Goal: Answer question/provide support: Share knowledge or assist other users

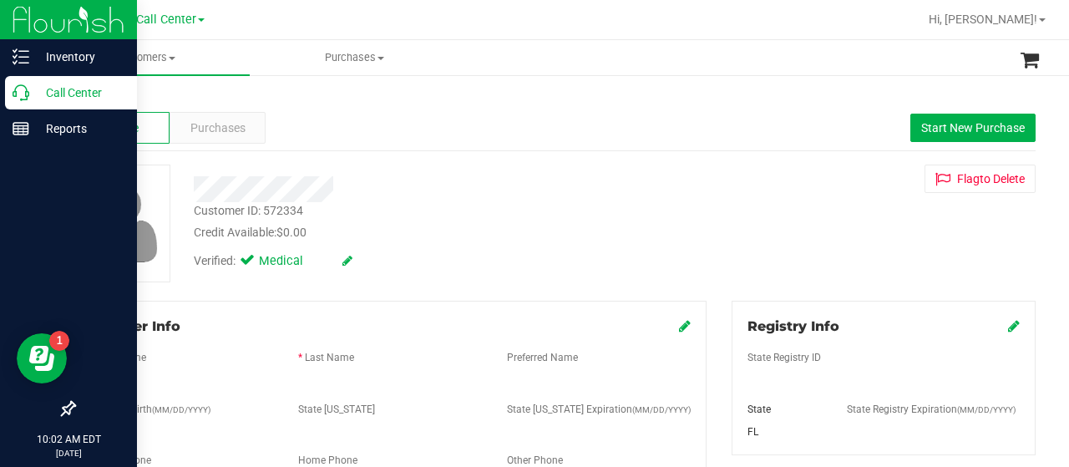
scroll to position [737, 0]
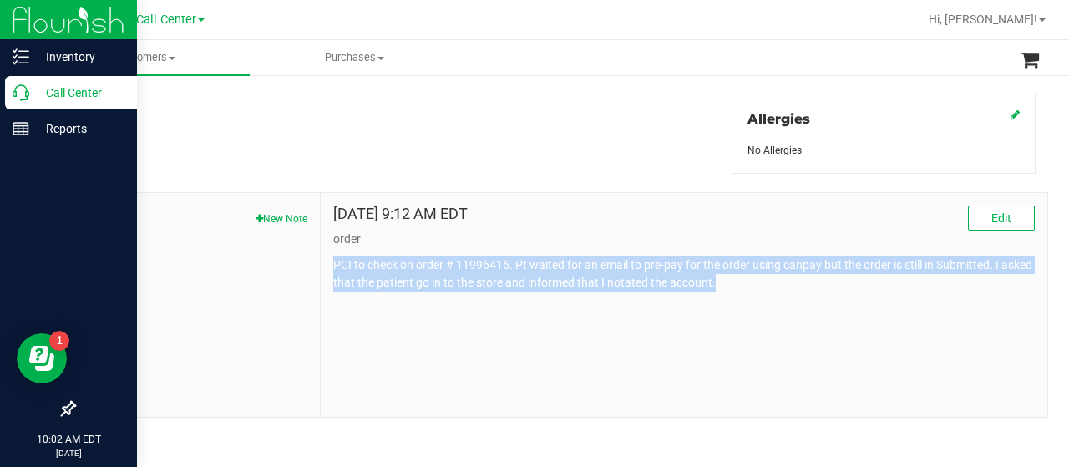
click at [39, 87] on p "Call Center" at bounding box center [79, 93] width 100 height 20
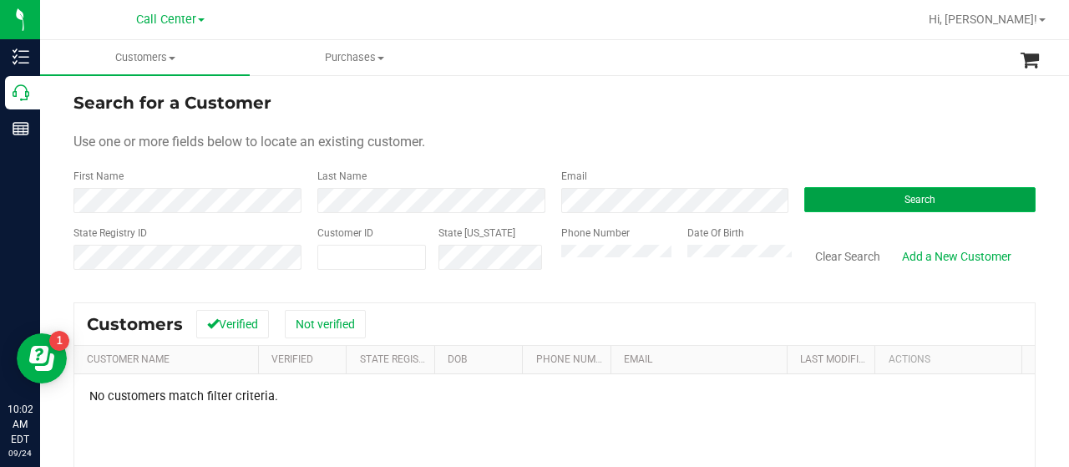
click at [876, 200] on button "Search" at bounding box center [920, 199] width 231 height 25
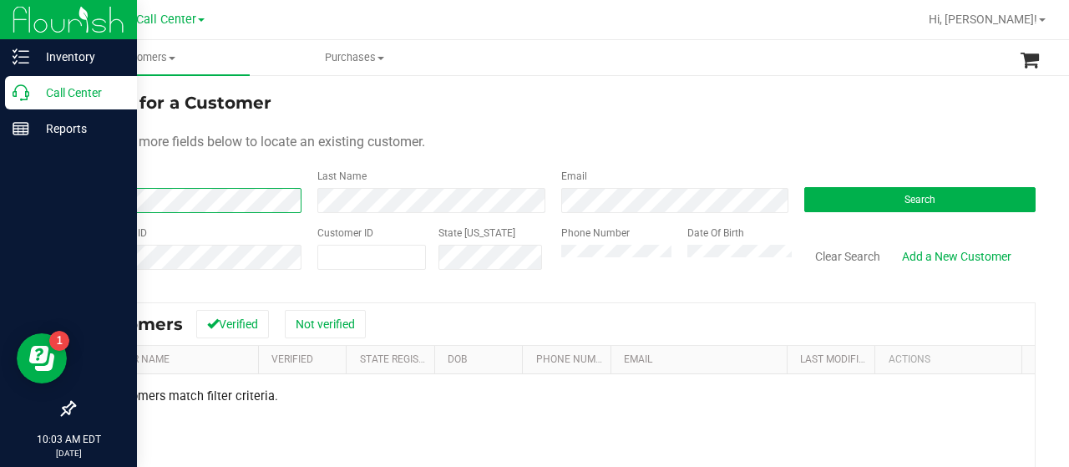
click at [32, 203] on div "Inventory Call Center Reports 10:03 AM EDT 09/24/2025 09/24 Call Center Hi, Jul…" at bounding box center [534, 233] width 1069 height 467
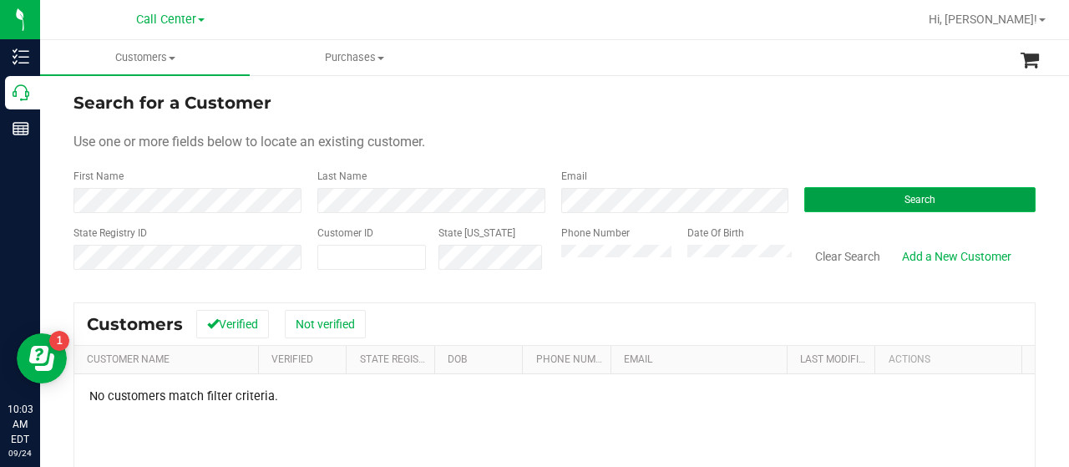
click at [851, 200] on button "Search" at bounding box center [920, 199] width 231 height 25
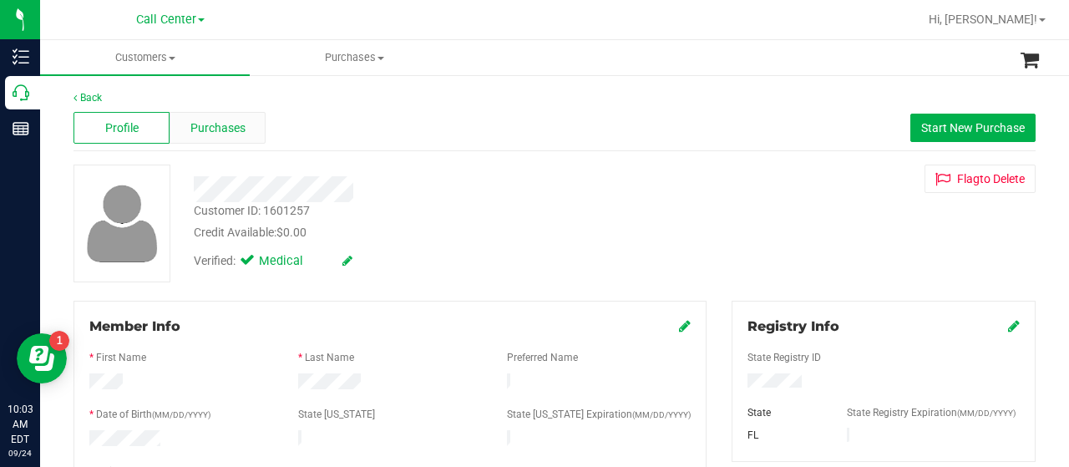
click at [204, 122] on span "Purchases" at bounding box center [217, 128] width 55 height 18
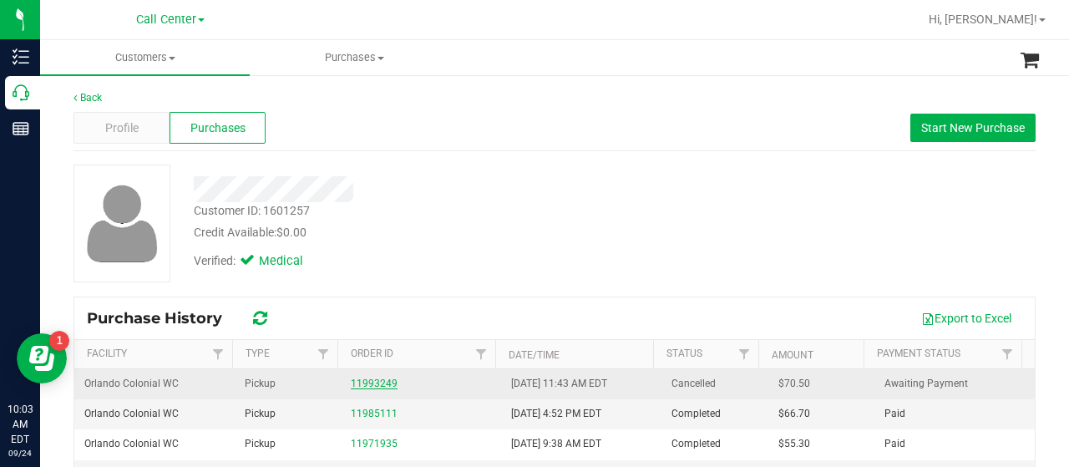
click at [370, 380] on link "11993249" at bounding box center [374, 384] width 47 height 12
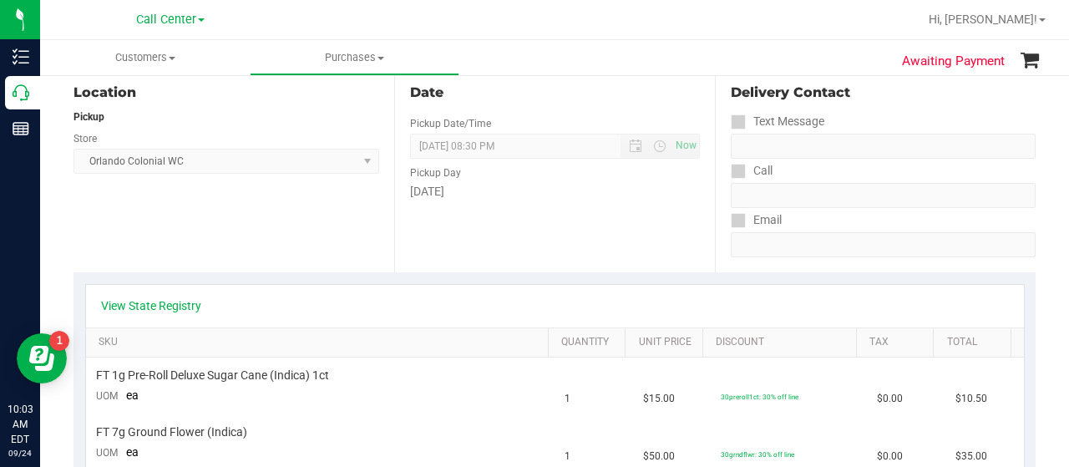
scroll to position [179, 0]
click at [157, 308] on link "View State Registry" at bounding box center [151, 305] width 100 height 17
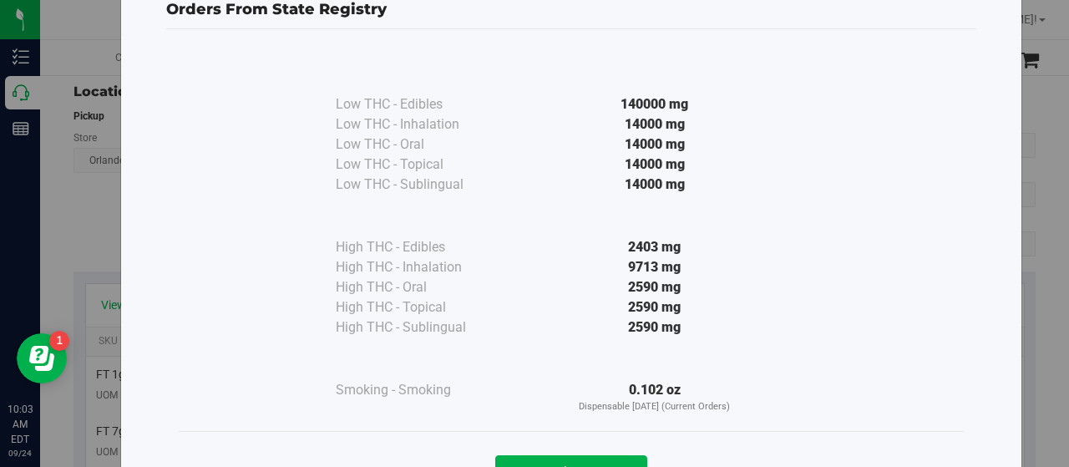
scroll to position [0, 0]
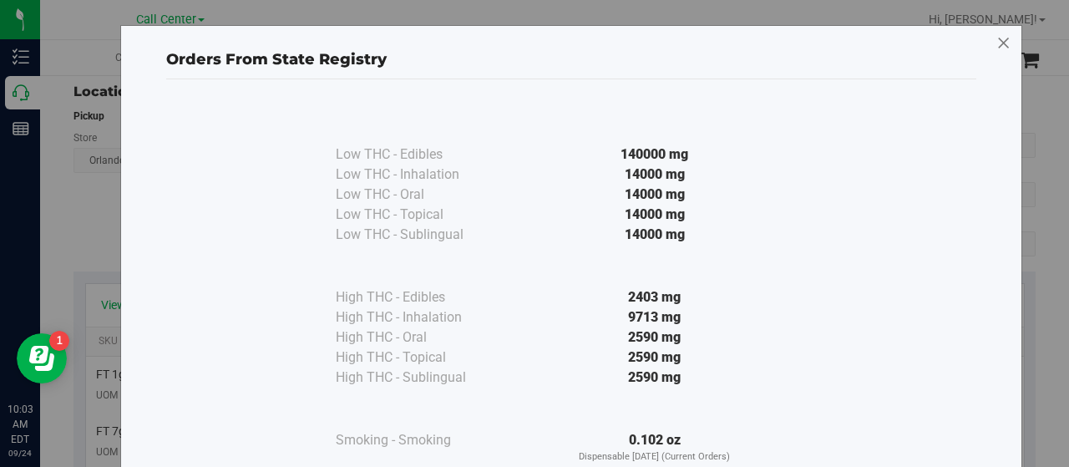
click at [997, 44] on icon at bounding box center [1004, 43] width 15 height 27
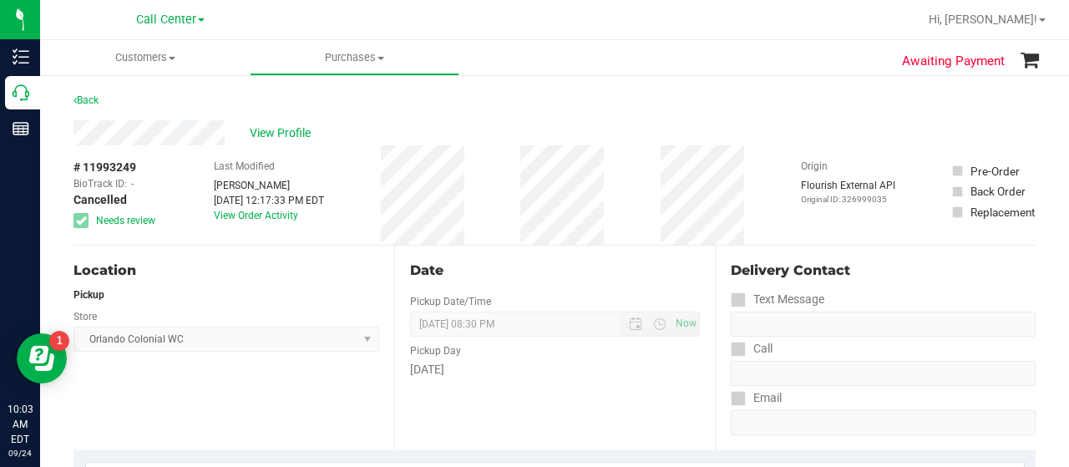
click at [526, 183] on div "# 11993249 BioTrack ID: - Cancelled Needs review Last Modified Reynaldo Lewis J…" at bounding box center [555, 194] width 962 height 99
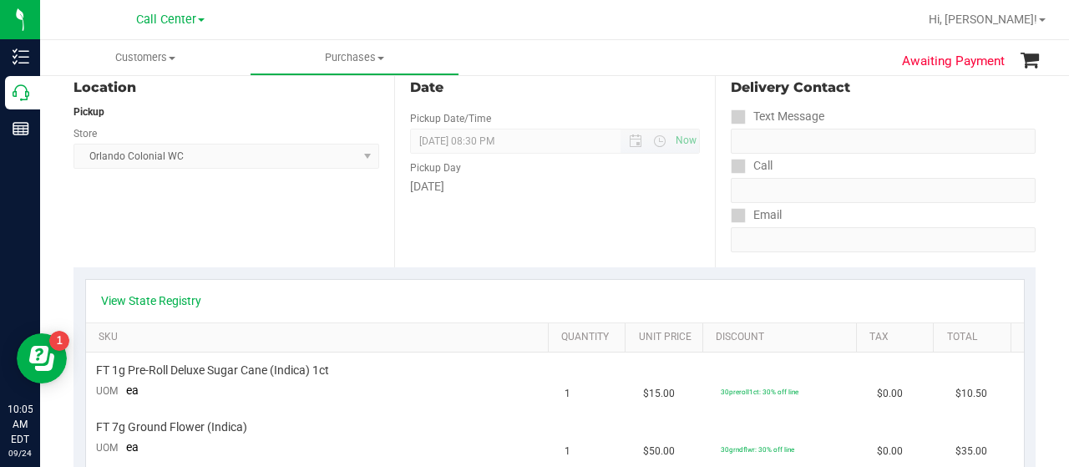
scroll to position [184, 0]
click at [174, 297] on link "View State Registry" at bounding box center [151, 300] width 100 height 17
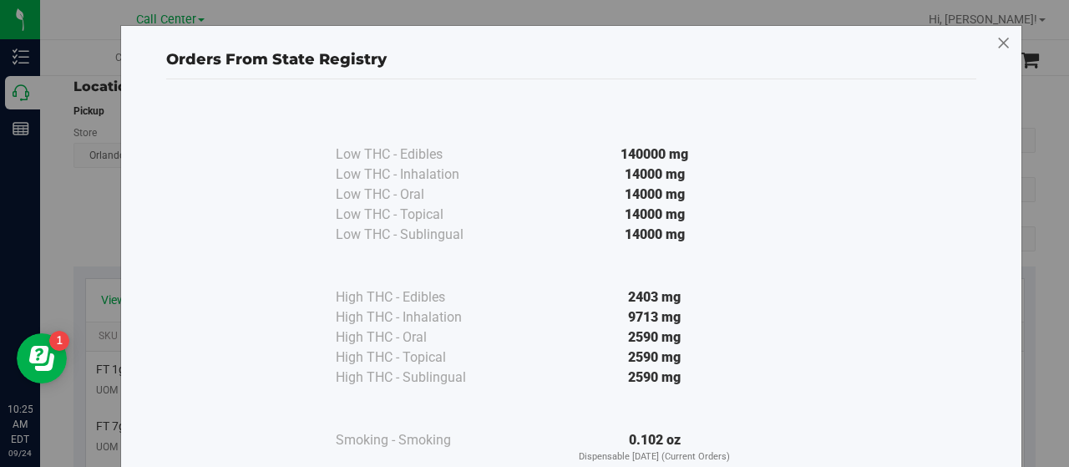
click at [997, 51] on icon at bounding box center [1004, 43] width 15 height 27
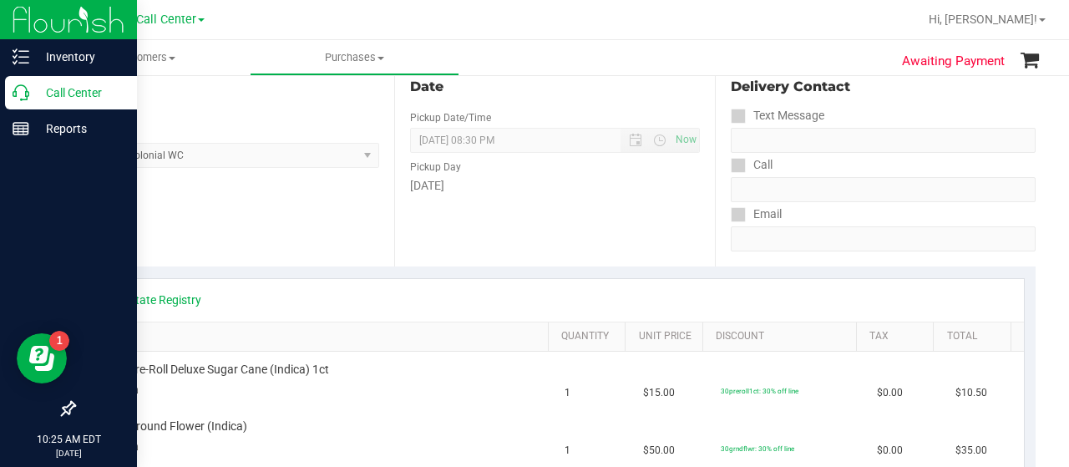
click at [36, 96] on p "Call Center" at bounding box center [79, 93] width 100 height 20
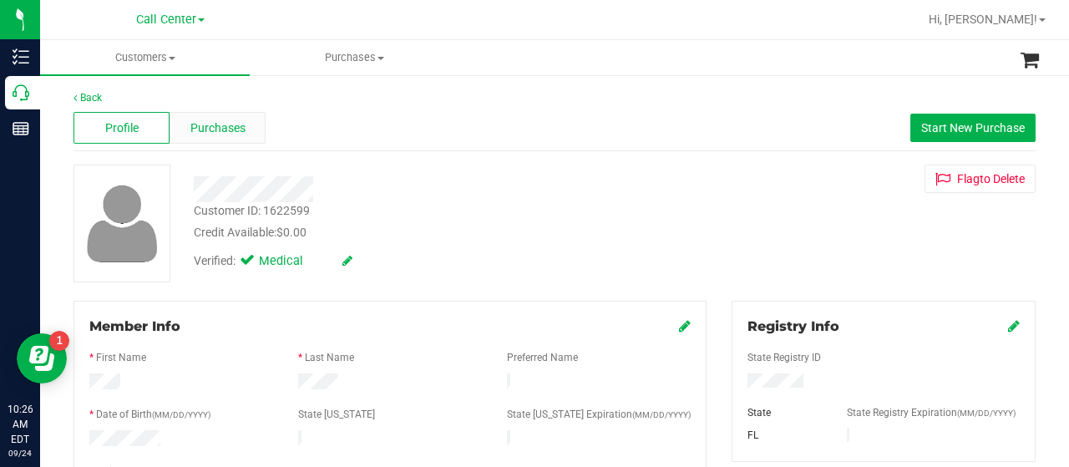
click at [231, 125] on span "Purchases" at bounding box center [217, 128] width 55 height 18
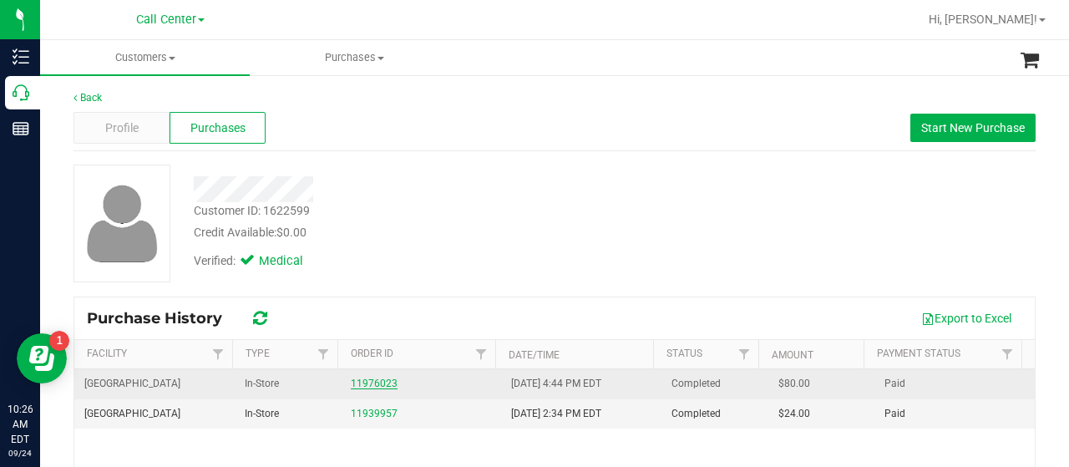
click at [359, 385] on link "11976023" at bounding box center [374, 384] width 47 height 12
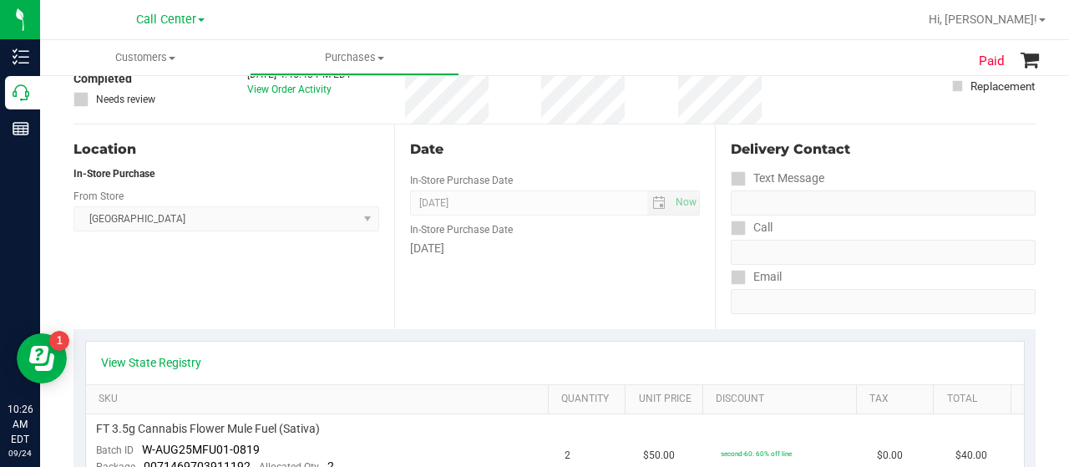
scroll to position [197, 0]
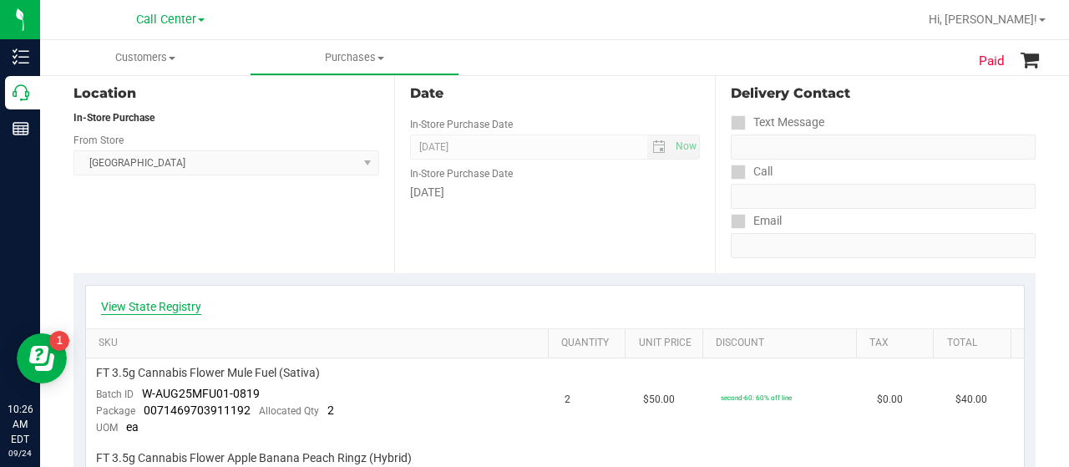
click at [156, 308] on link "View State Registry" at bounding box center [151, 306] width 100 height 17
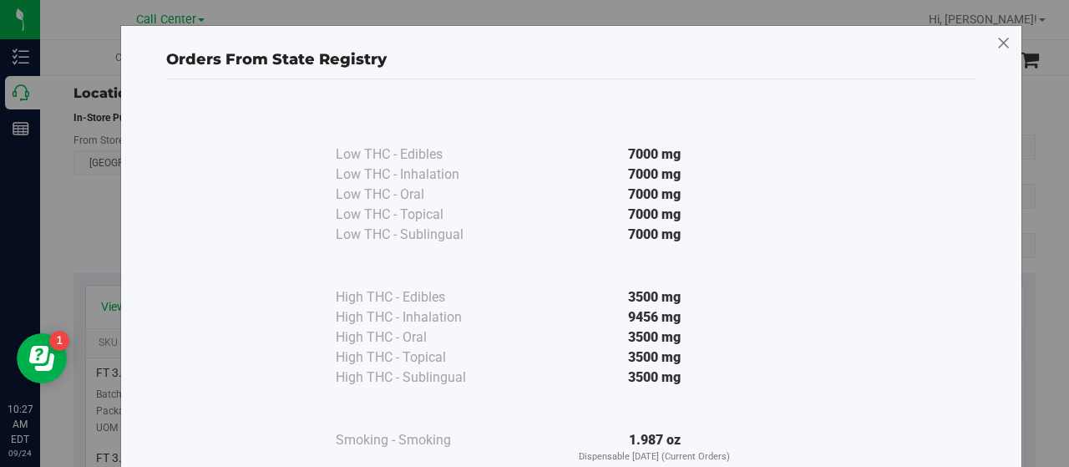
click at [997, 48] on icon at bounding box center [1004, 43] width 15 height 27
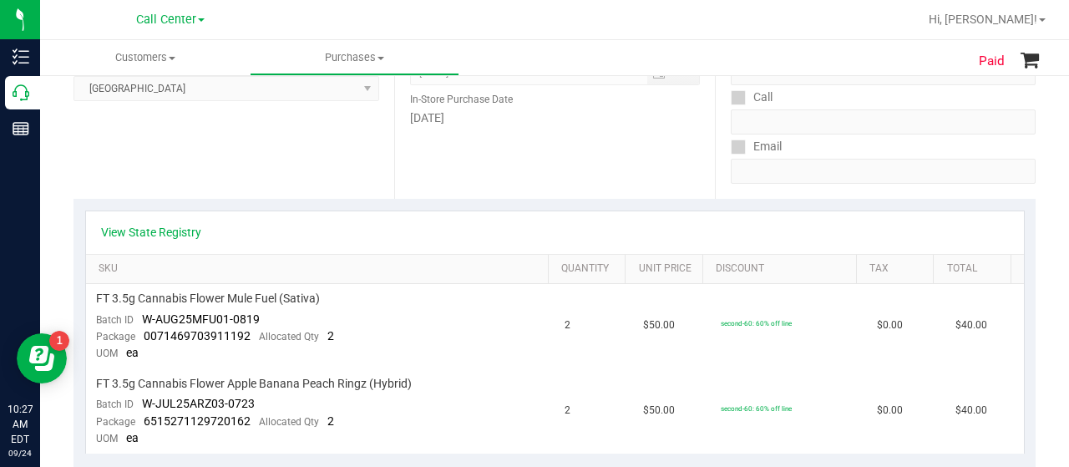
scroll to position [377, 0]
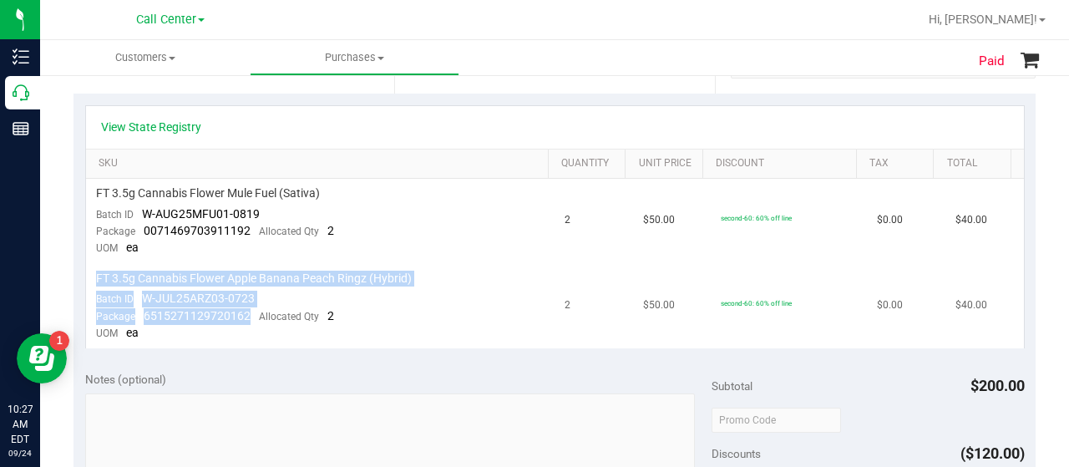
drag, startPoint x: 249, startPoint y: 313, endPoint x: 95, endPoint y: 266, distance: 160.9
click at [95, 266] on td "FT 3.5g Cannabis Flower Apple Banana Peach Ringz (Hybrid) Batch ID W-JUL25ARZ03…" at bounding box center [321, 306] width 470 height 84
copy td "FT 3.5g Cannabis Flower Apple Banana Peach Ringz (Hybrid) Batch ID W-JUL25ARZ03…"
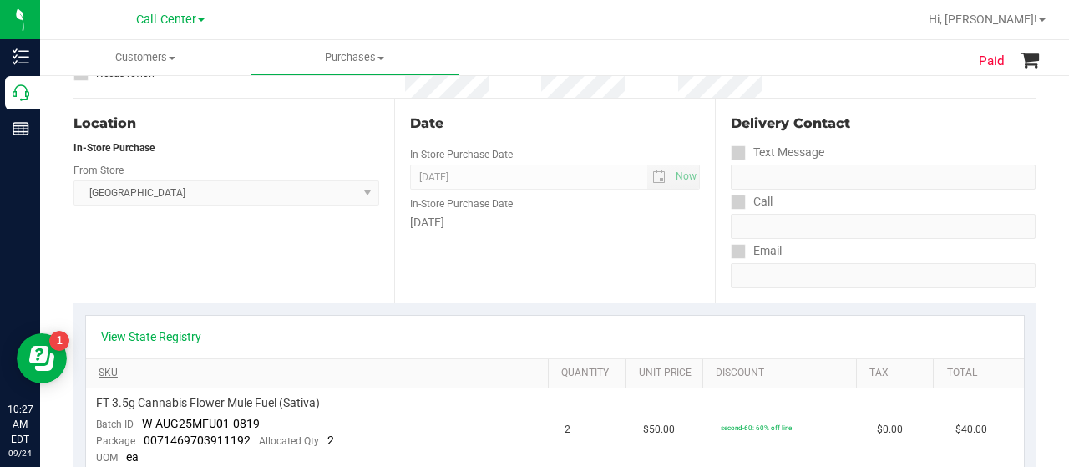
scroll to position [0, 0]
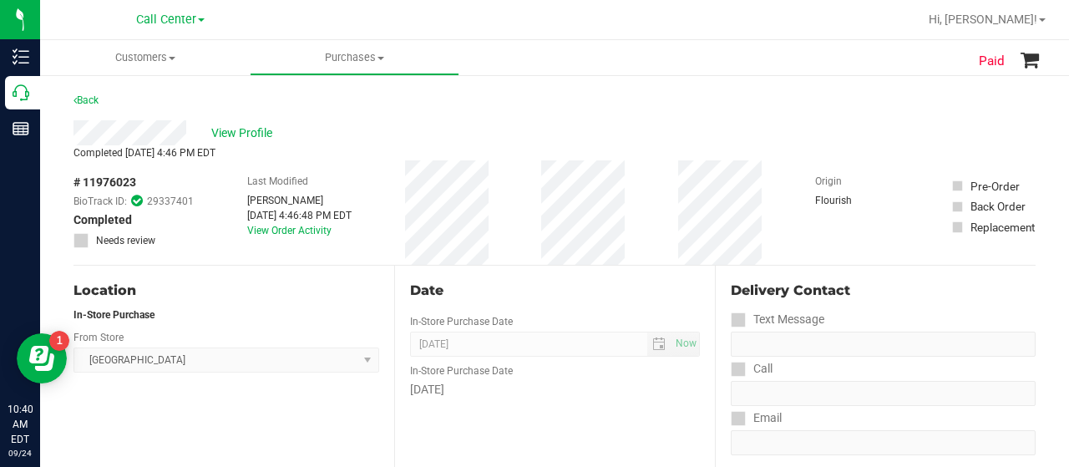
drag, startPoint x: 136, startPoint y: 185, endPoint x: 60, endPoint y: 190, distance: 76.1
copy span "# 11976023"
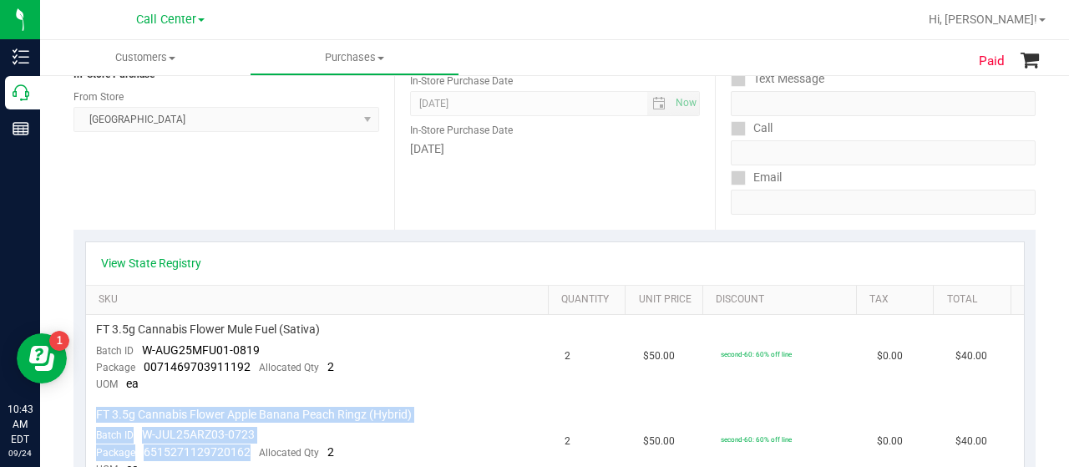
scroll to position [364, 0]
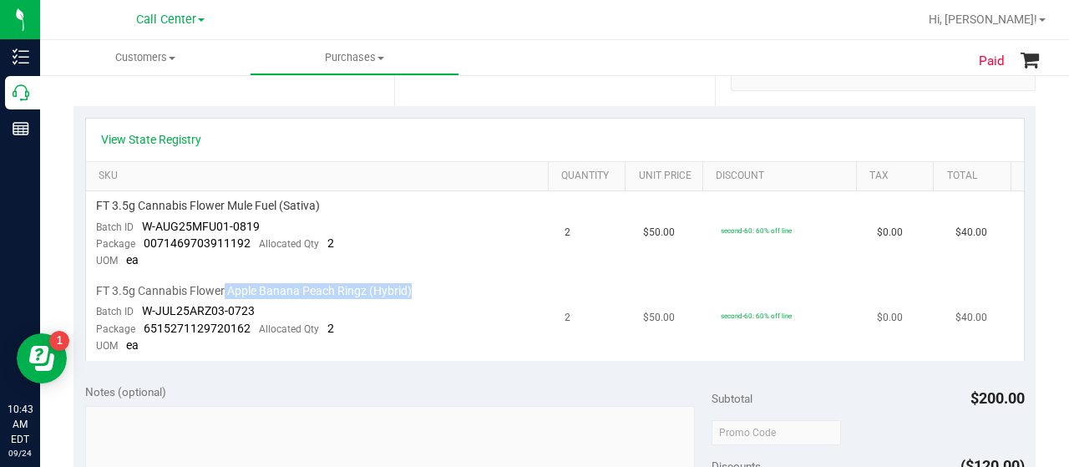
drag, startPoint x: 416, startPoint y: 287, endPoint x: 225, endPoint y: 283, distance: 191.3
click at [225, 283] on div "FT 3.5g Cannabis Flower Apple Banana Peach Ringz (Hybrid)" at bounding box center [320, 291] width 449 height 16
copy span "Apple Banana Peach Ringz (Hybrid)"
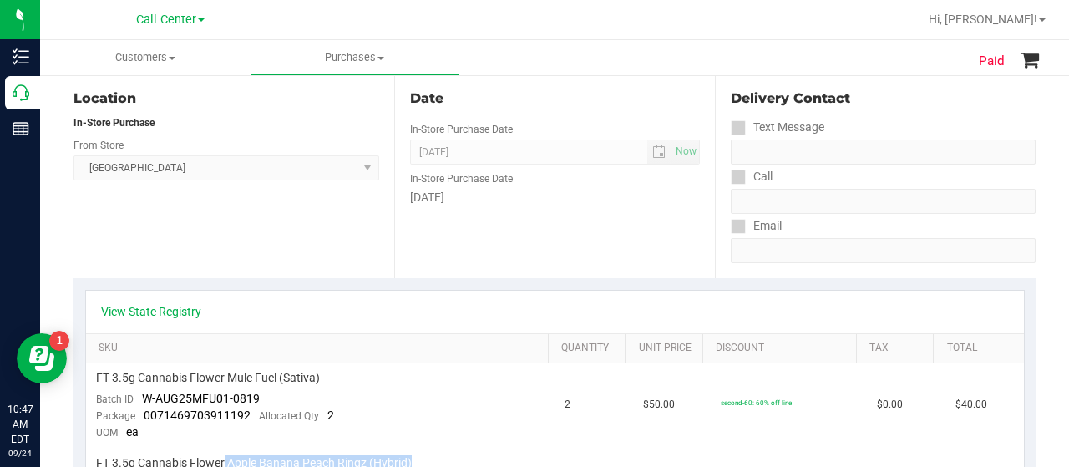
scroll to position [0, 0]
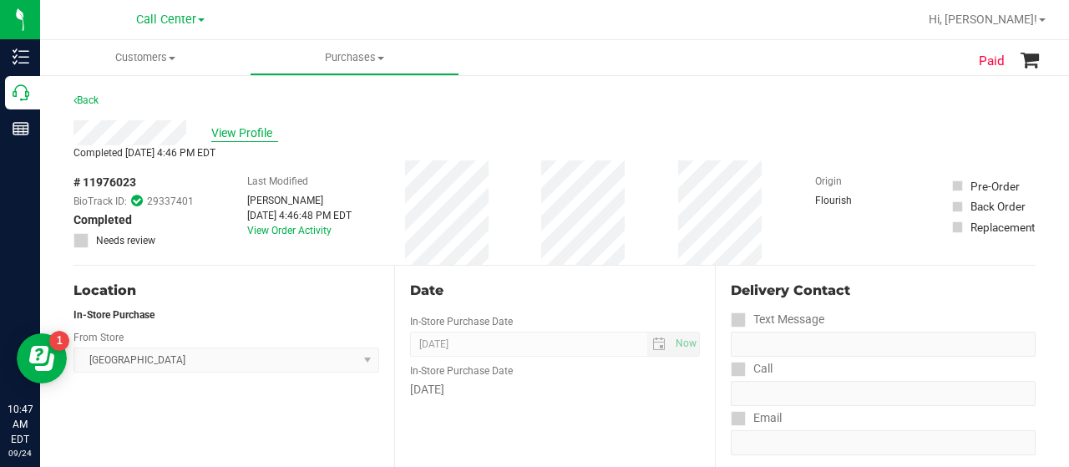
click at [246, 135] on span "View Profile" at bounding box center [244, 133] width 67 height 18
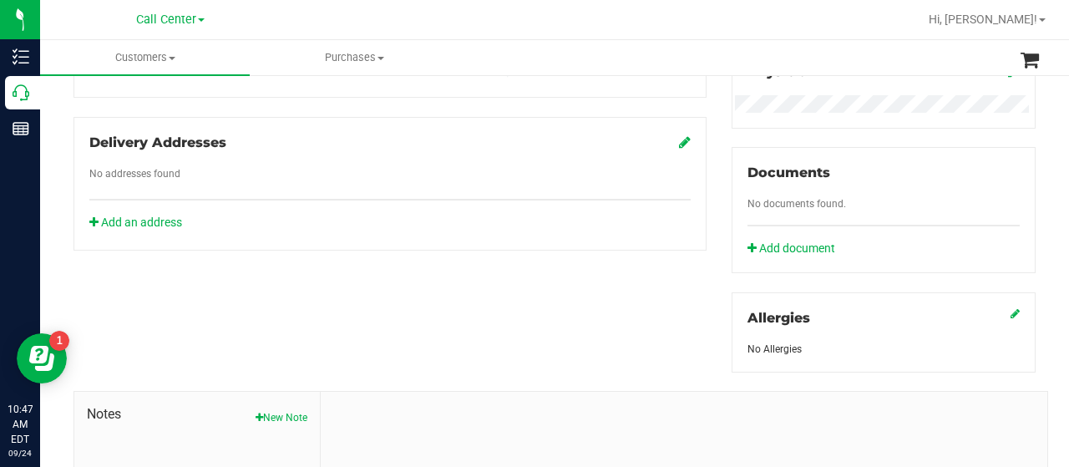
scroll to position [737, 0]
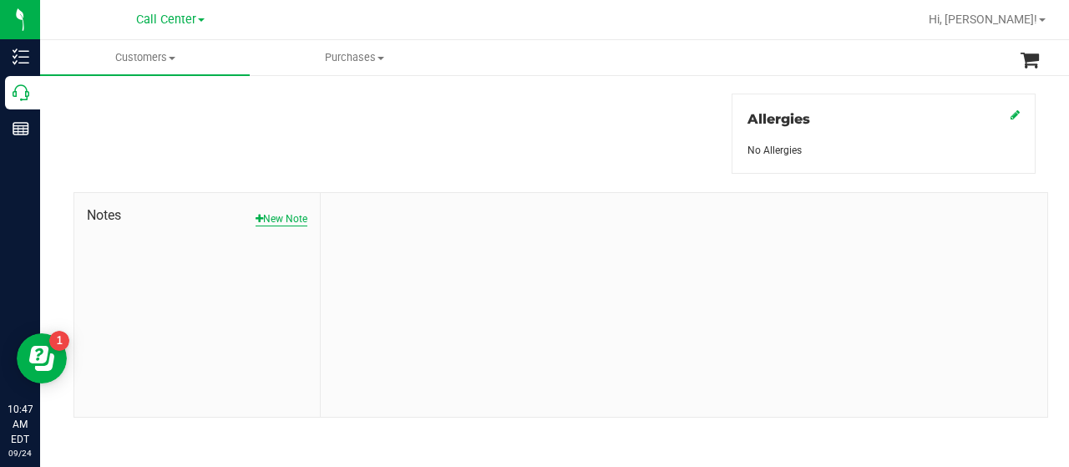
click at [282, 211] on button "New Note" at bounding box center [282, 218] width 52 height 15
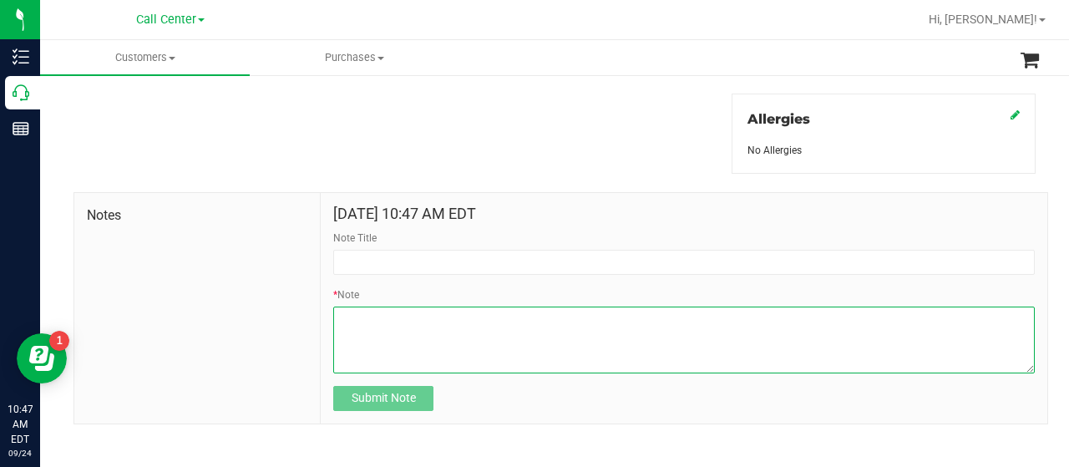
click at [424, 338] on textarea "* Note" at bounding box center [684, 340] width 702 height 67
paste textarea "Completed By: Juliana Powell Contact Reasons: feedback.complaint.order Order Nu…"
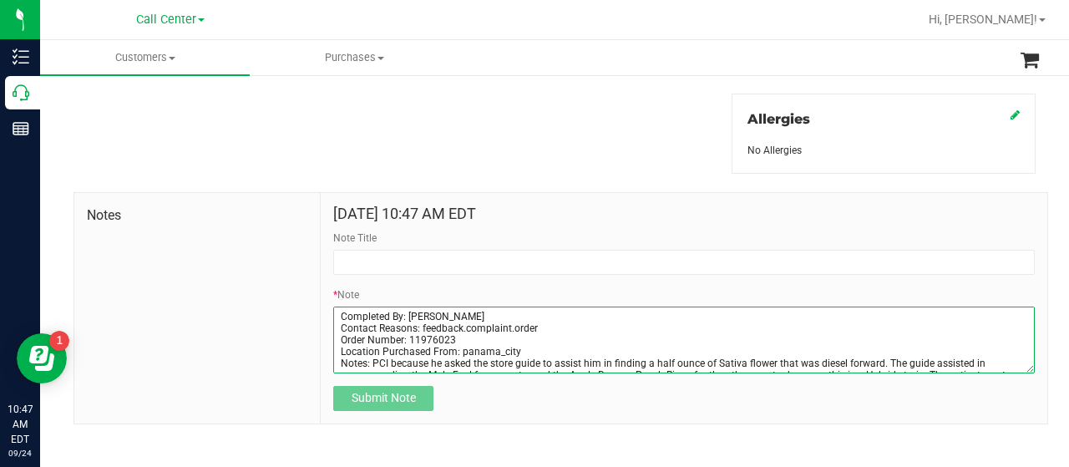
scroll to position [33, 0]
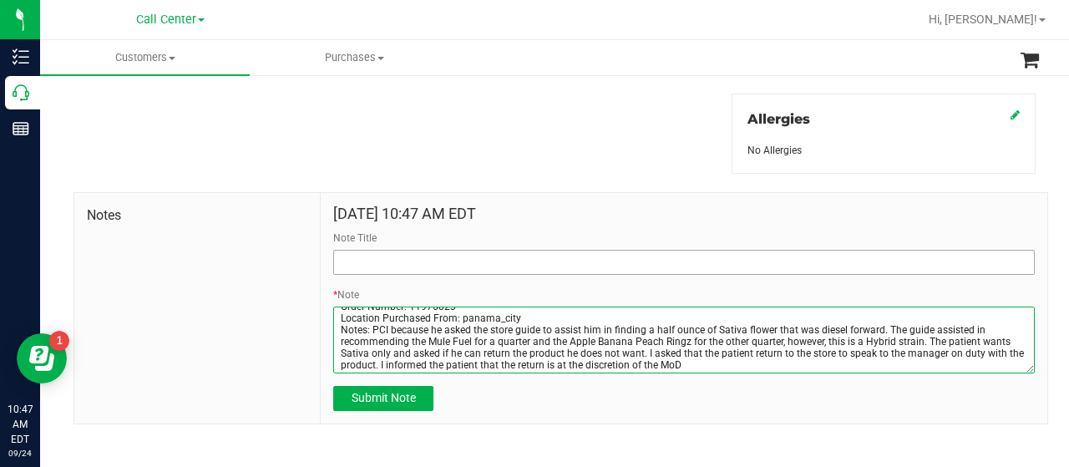
type textarea "Completed By: Juliana Powell Contact Reasons: feedback.complaint.order Order Nu…"
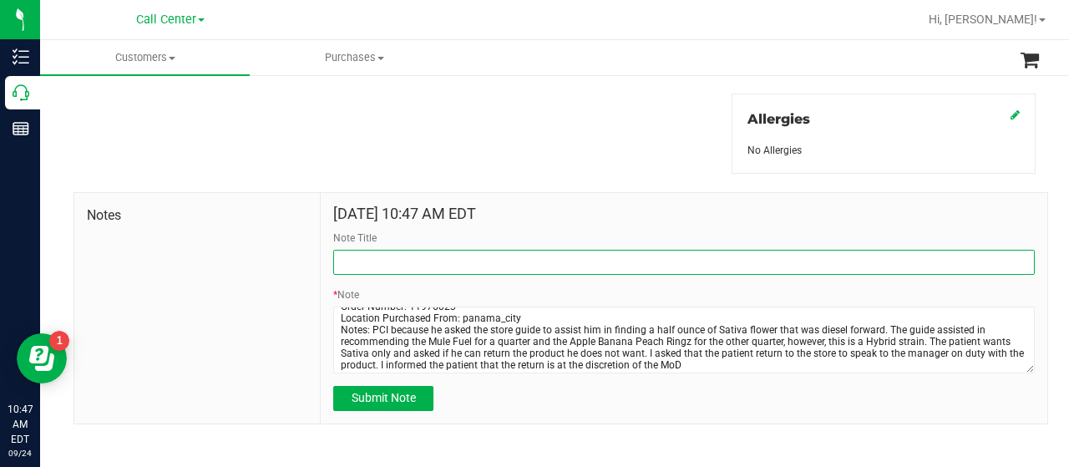
click at [424, 262] on input "Note Title" at bounding box center [684, 262] width 702 height 25
type input "order"
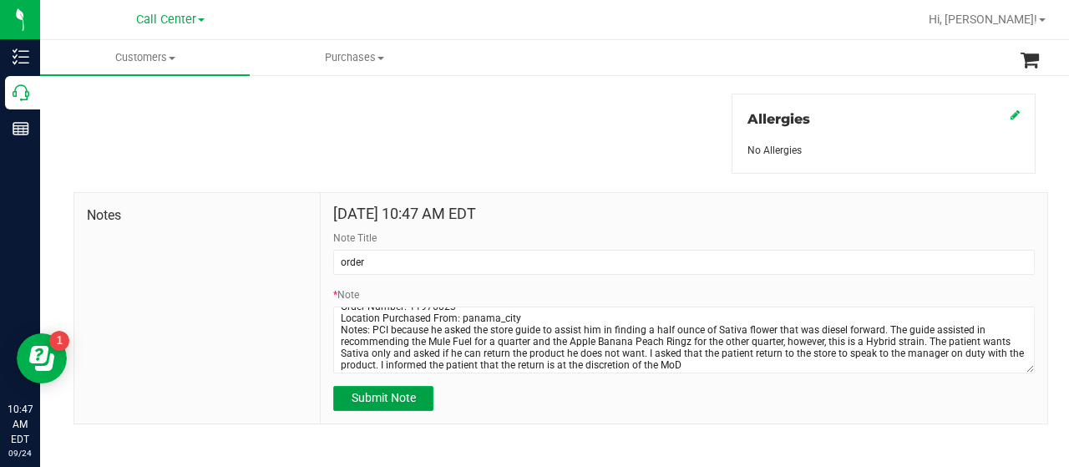
click at [365, 404] on button "Submit Note" at bounding box center [383, 398] width 100 height 25
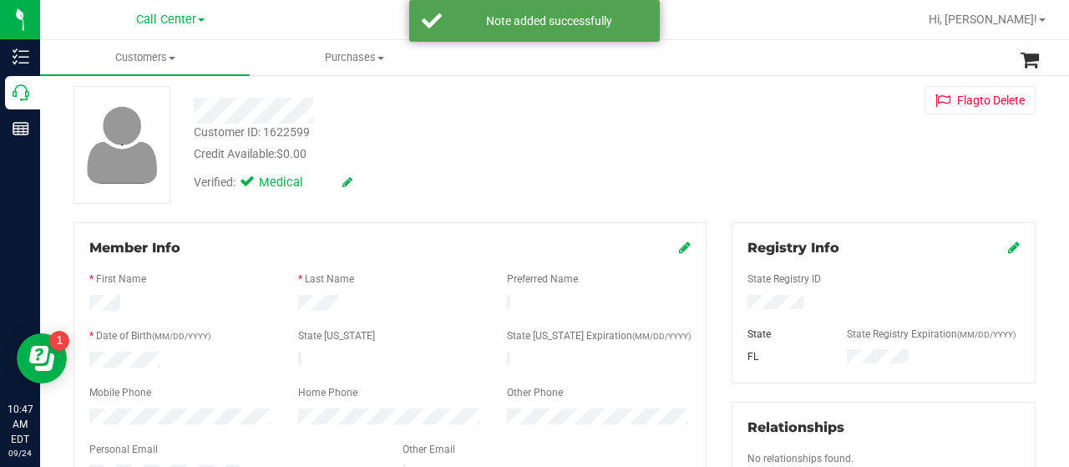
scroll to position [0, 0]
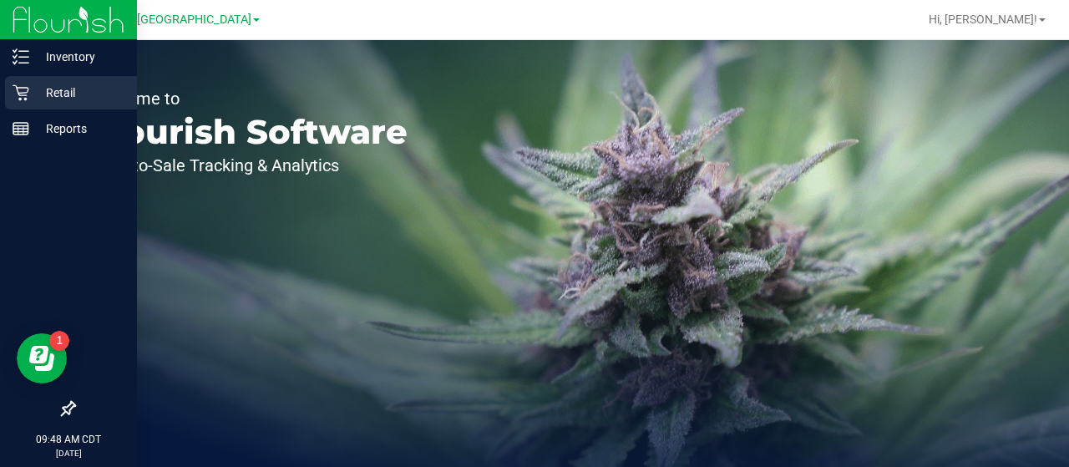
click at [11, 85] on div "Retail" at bounding box center [71, 92] width 132 height 33
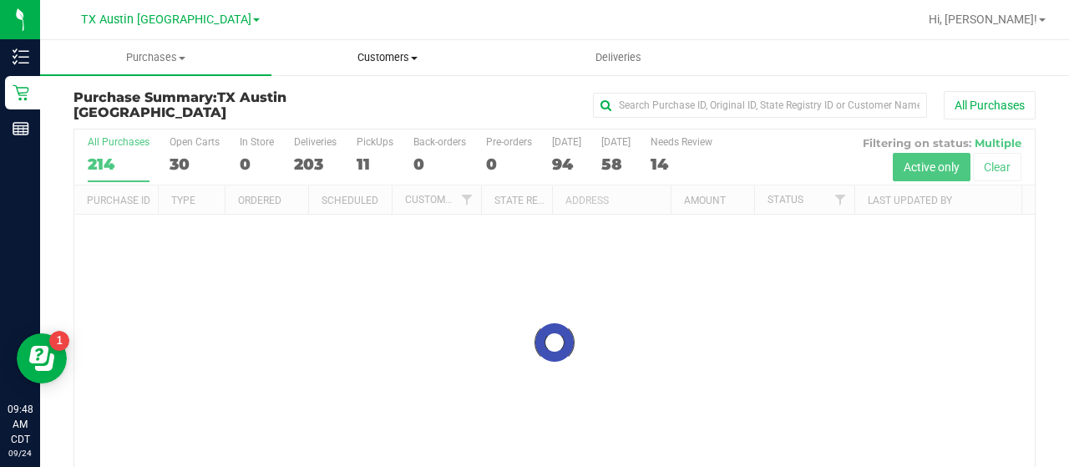
click at [406, 59] on span "Customers" at bounding box center [387, 57] width 230 height 15
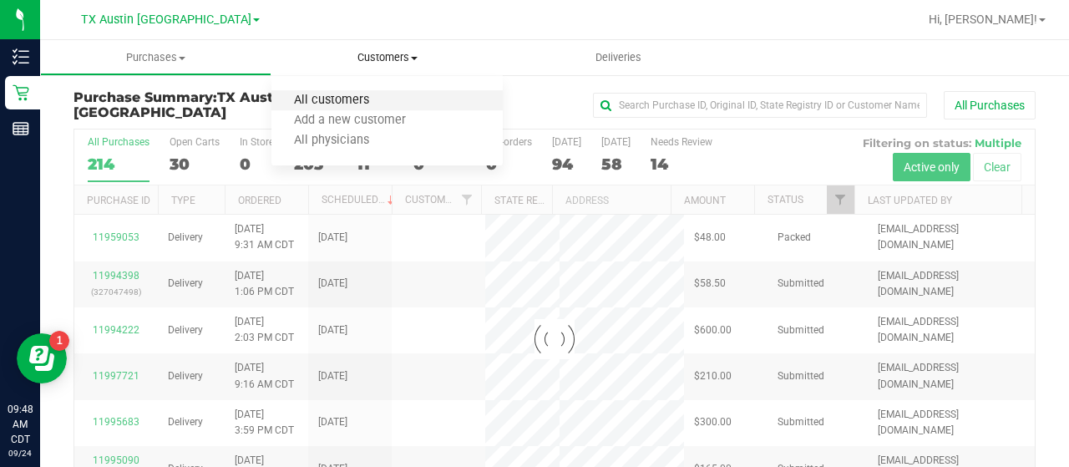
click at [368, 104] on span "All customers" at bounding box center [332, 101] width 120 height 14
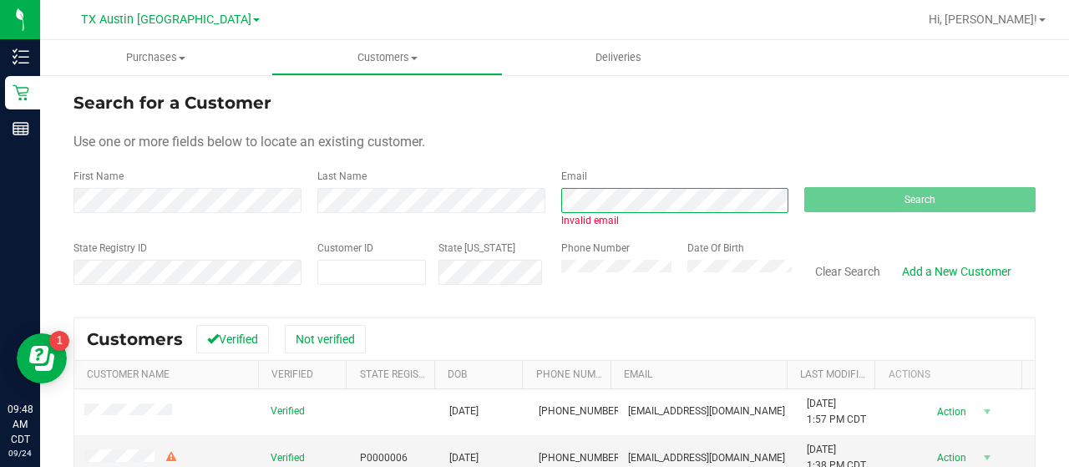
click at [531, 197] on div "First Name Last Name Email Invalid email Search" at bounding box center [555, 198] width 962 height 59
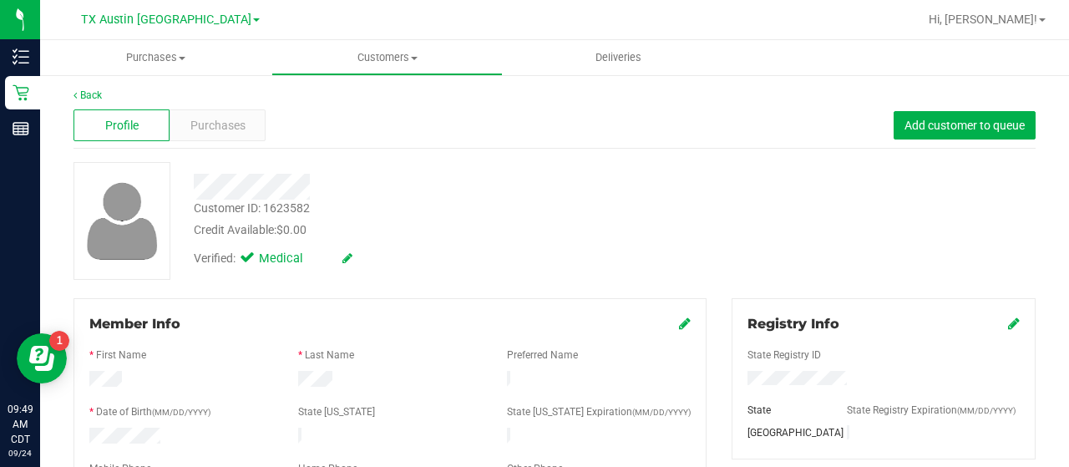
scroll to position [2, 0]
click at [238, 139] on div "Purchases" at bounding box center [218, 126] width 96 height 32
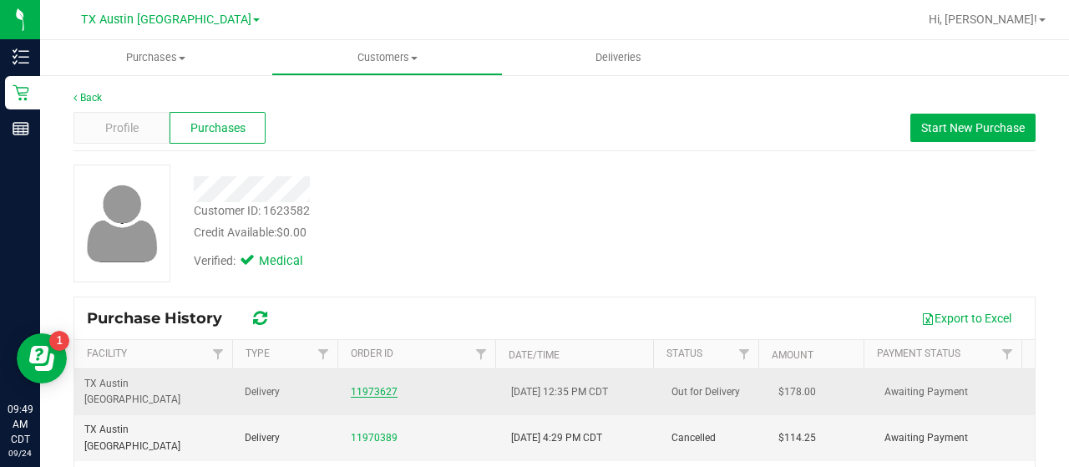
click at [366, 388] on link "11973627" at bounding box center [374, 392] width 47 height 12
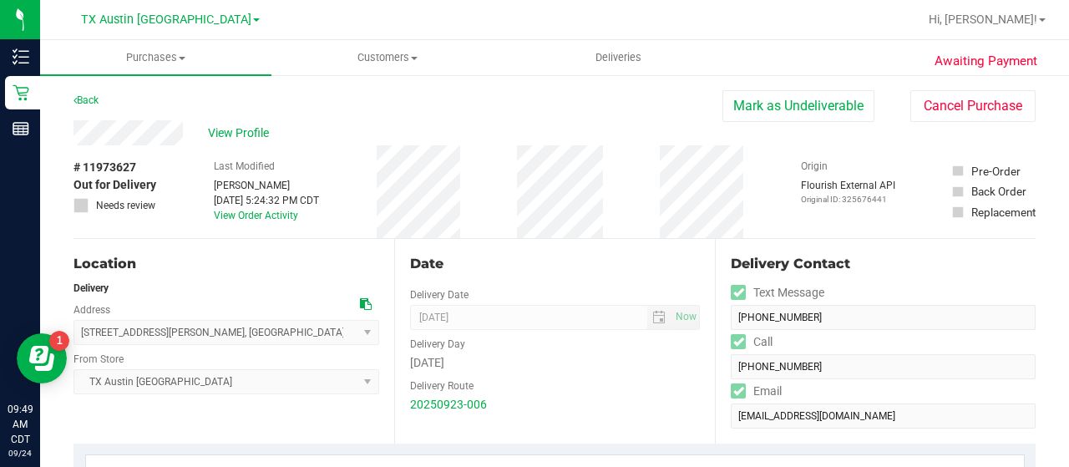
drag, startPoint x: 184, startPoint y: 135, endPoint x: 58, endPoint y: 136, distance: 126.2
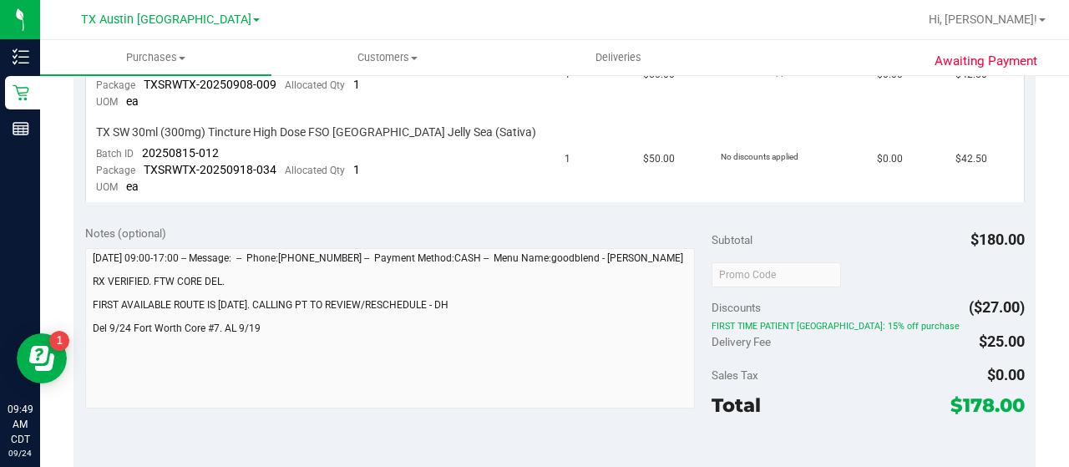
scroll to position [752, 0]
click at [994, 180] on td "$42.50" at bounding box center [985, 159] width 79 height 84
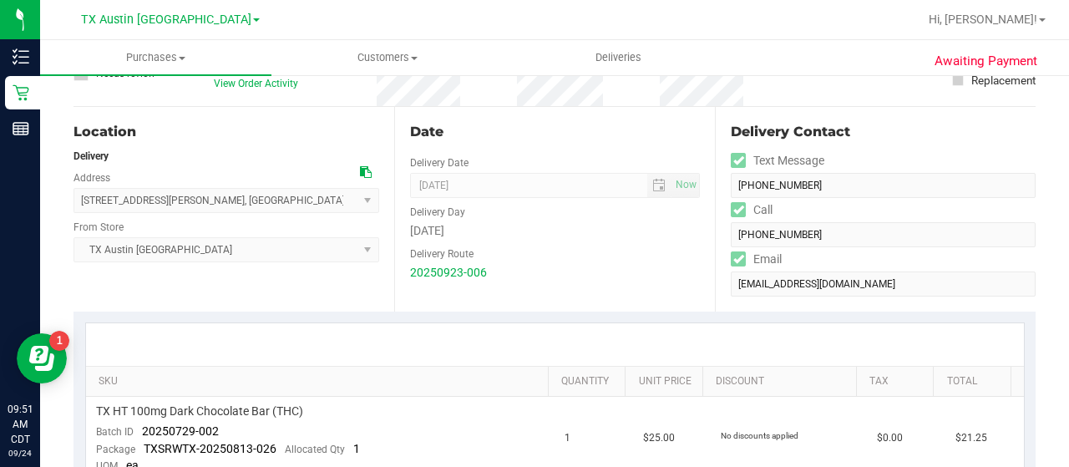
scroll to position [0, 0]
